Goal: Task Accomplishment & Management: Use online tool/utility

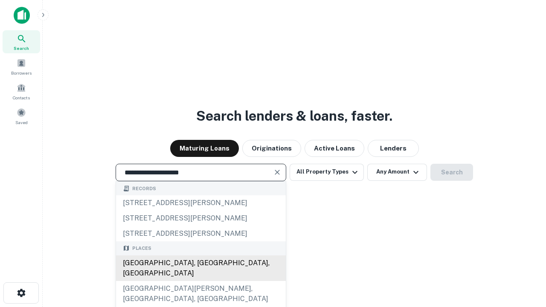
click at [200, 281] on div "[GEOGRAPHIC_DATA], [GEOGRAPHIC_DATA], [GEOGRAPHIC_DATA]" at bounding box center [201, 268] width 170 height 26
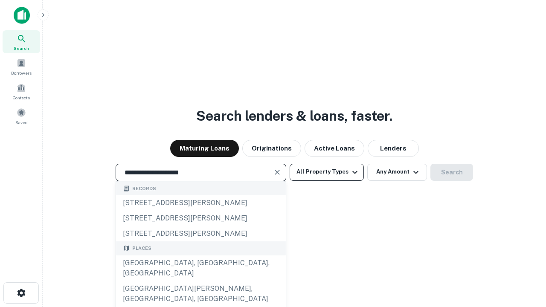
type input "**********"
click at [327, 172] on button "All Property Types" at bounding box center [327, 172] width 74 height 17
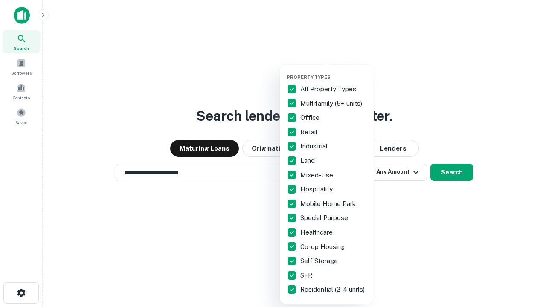
click at [334, 72] on button "button" at bounding box center [334, 72] width 94 height 0
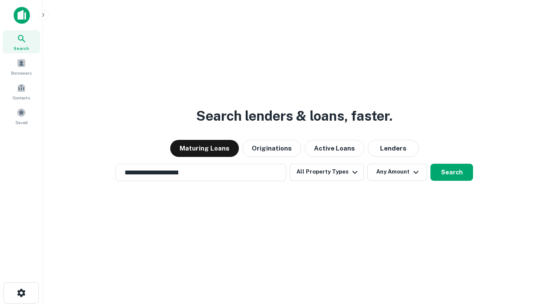
scroll to position [13, 0]
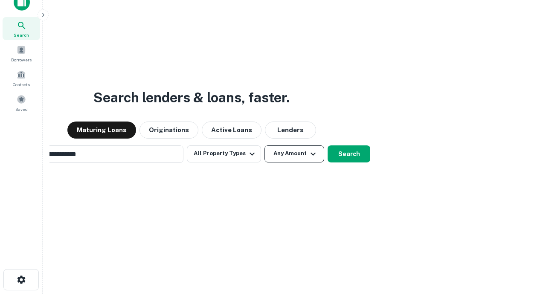
click at [264, 145] on button "Any Amount" at bounding box center [294, 153] width 60 height 17
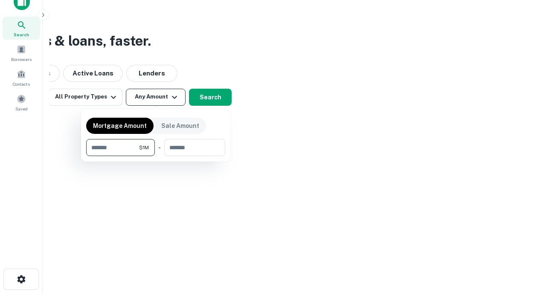
type input "*******"
click at [156, 156] on button "button" at bounding box center [155, 156] width 139 height 0
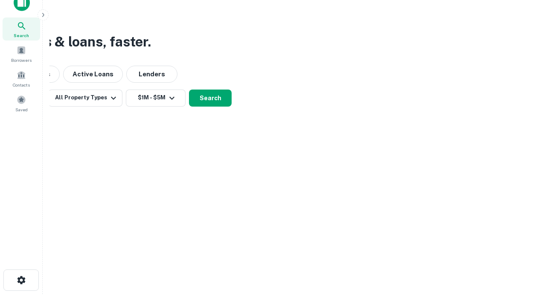
scroll to position [5, 157]
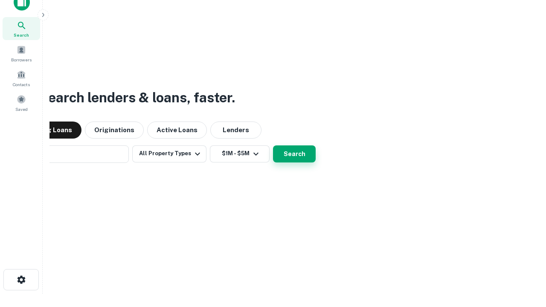
click at [273, 145] on button "Search" at bounding box center [294, 153] width 43 height 17
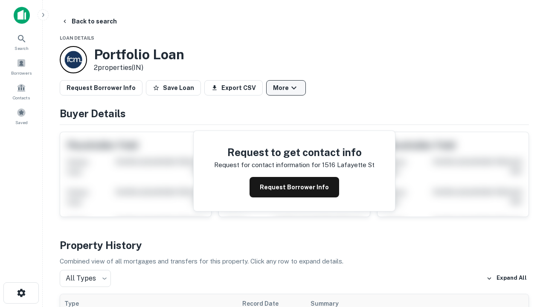
click at [286, 88] on button "More" at bounding box center [286, 87] width 40 height 15
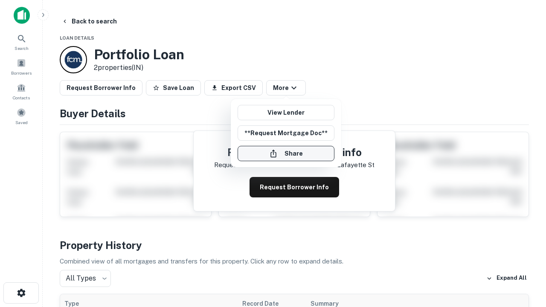
click at [286, 154] on button "Share" at bounding box center [286, 153] width 97 height 15
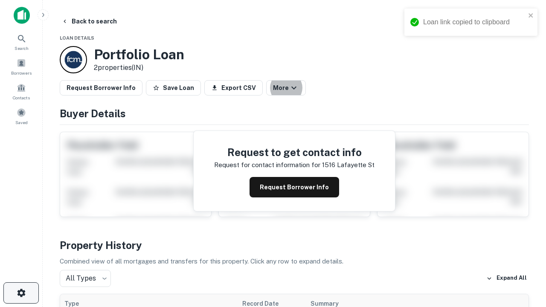
click at [21, 293] on icon "button" at bounding box center [21, 293] width 10 height 10
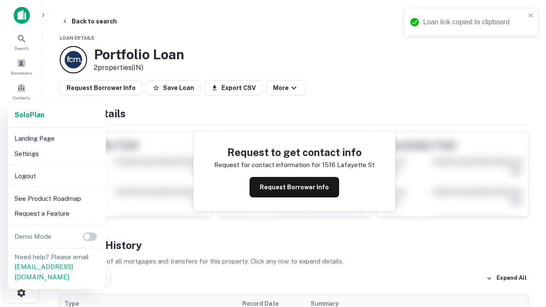
click at [56, 176] on li "Logout" at bounding box center [56, 175] width 91 height 15
